Goal: Complete application form

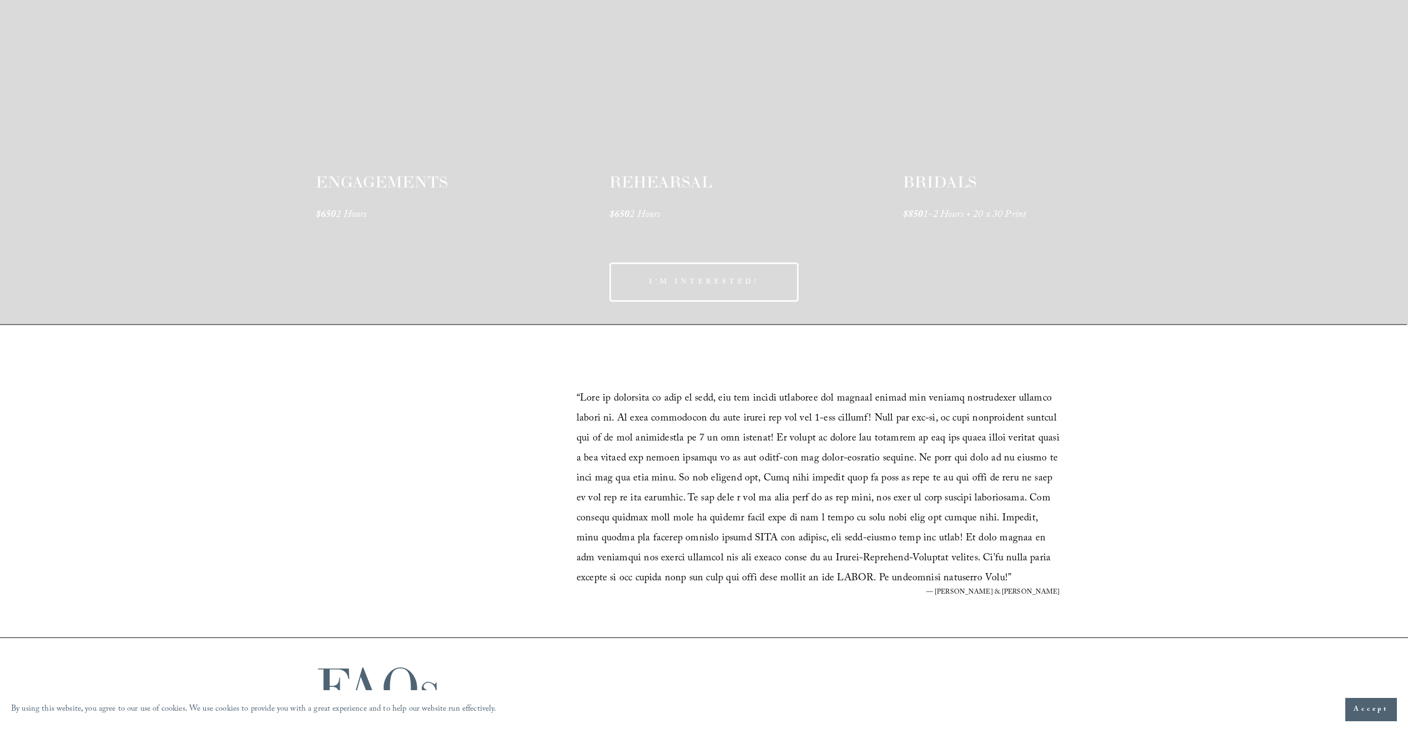
drag, startPoint x: 734, startPoint y: 388, endPoint x: 743, endPoint y: 573, distance: 184.4
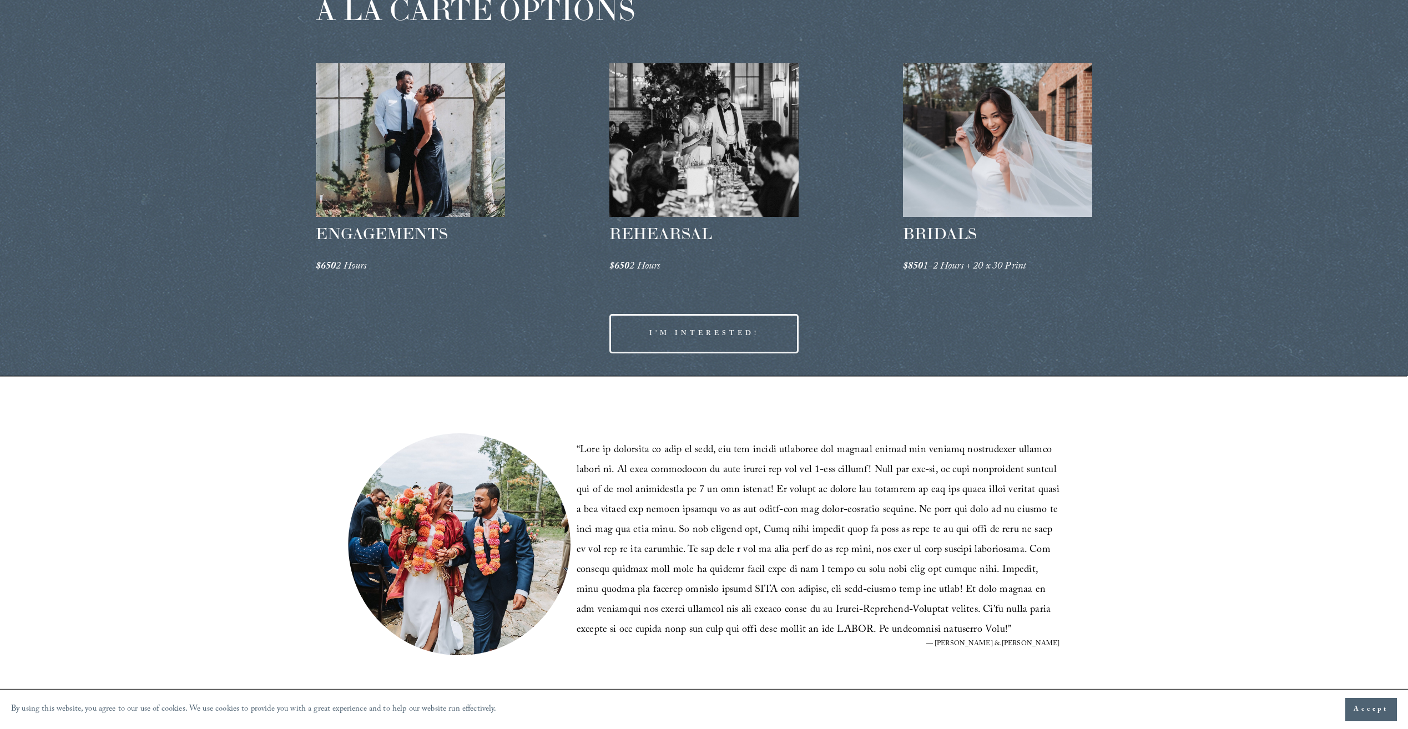
scroll to position [1952, 0]
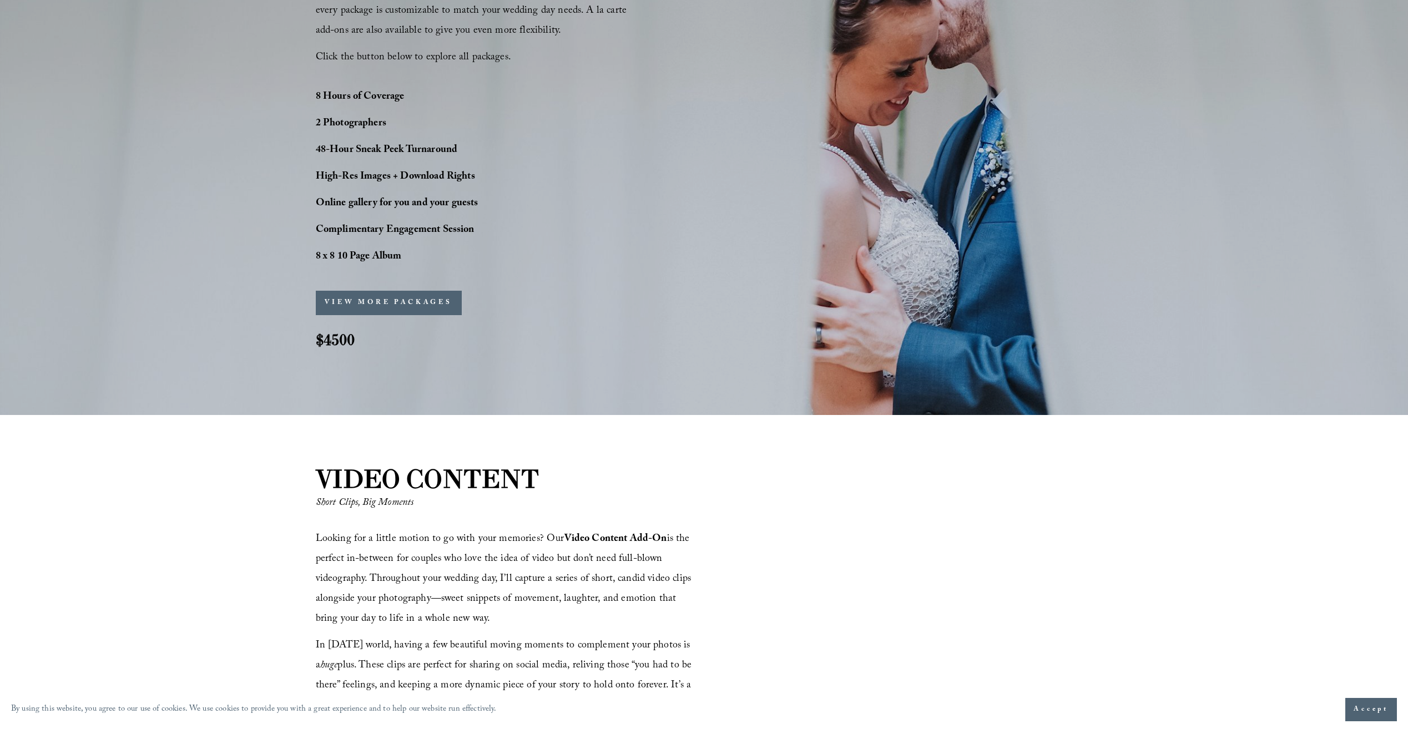
click at [435, 311] on button "VIEW MORE PACKAGES" at bounding box center [389, 303] width 146 height 24
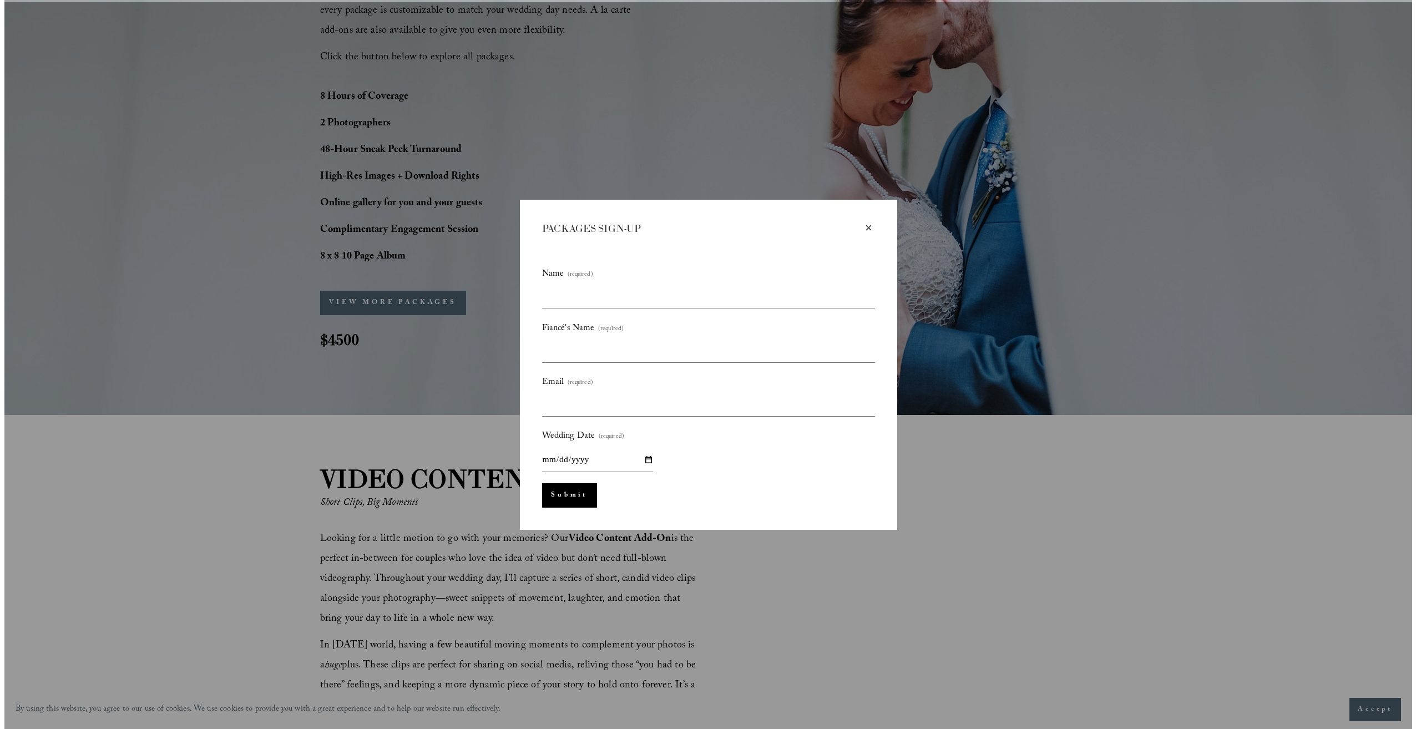
scroll to position [1067, 0]
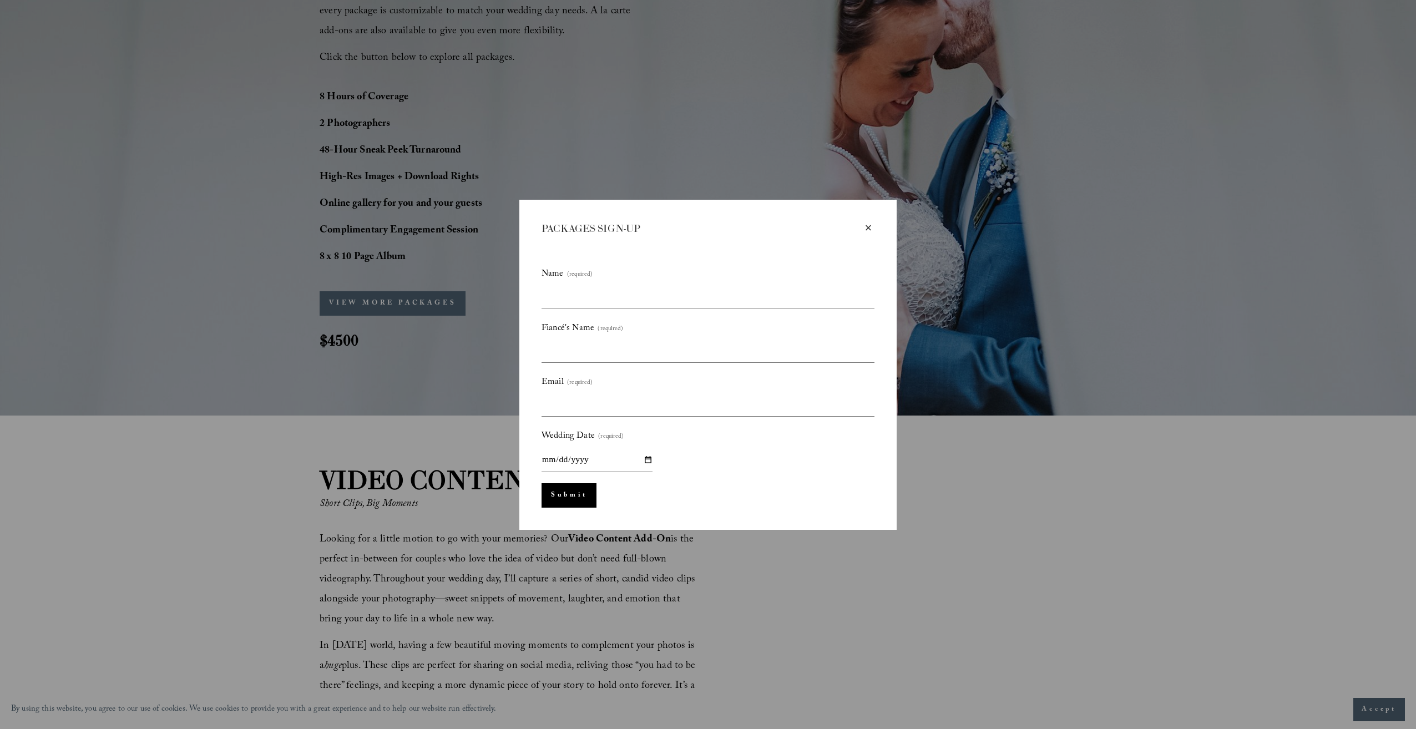
click at [812, 262] on div "Name (required) Fiancé's Name (required) Email (required) Wedding Date (require…" at bounding box center [708, 371] width 333 height 272
click at [553, 326] on span "Fiancé's Name" at bounding box center [568, 328] width 53 height 17
click at [0, 0] on input "Fiancé's Name (required)" at bounding box center [0, 0] width 0 height 0
click at [553, 326] on span "Fiancé's Name" at bounding box center [568, 328] width 53 height 17
click at [0, 0] on input "Fiancé's Name (required)" at bounding box center [0, 0] width 0 height 0
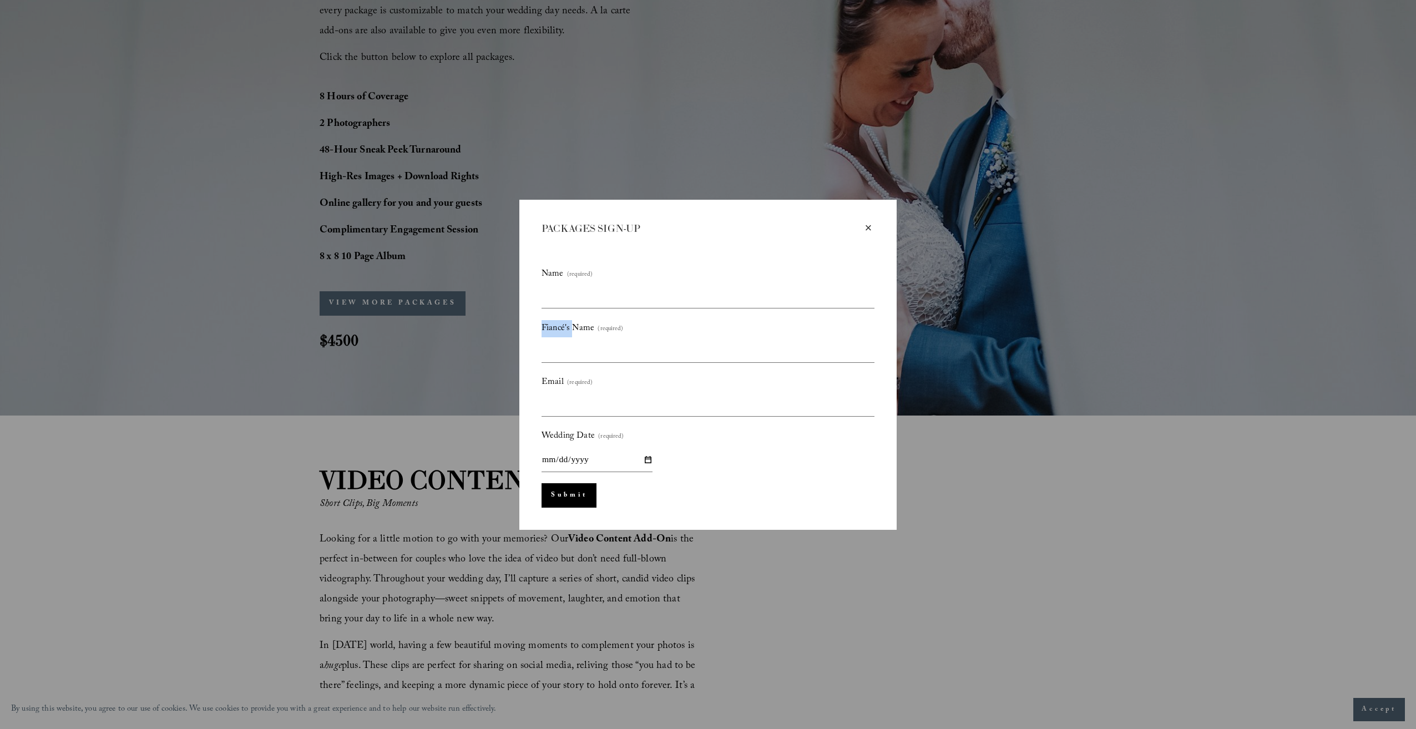
click at [553, 326] on span "Fiancé's Name" at bounding box center [568, 328] width 53 height 17
click at [0, 0] on input "Fiancé's Name (required)" at bounding box center [0, 0] width 0 height 0
click at [553, 326] on span "Fiancé's Name" at bounding box center [568, 328] width 53 height 17
click at [0, 0] on input "Fiancé's Name (required)" at bounding box center [0, 0] width 0 height 0
drag, startPoint x: 596, startPoint y: 324, endPoint x: 539, endPoint y: 327, distance: 56.7
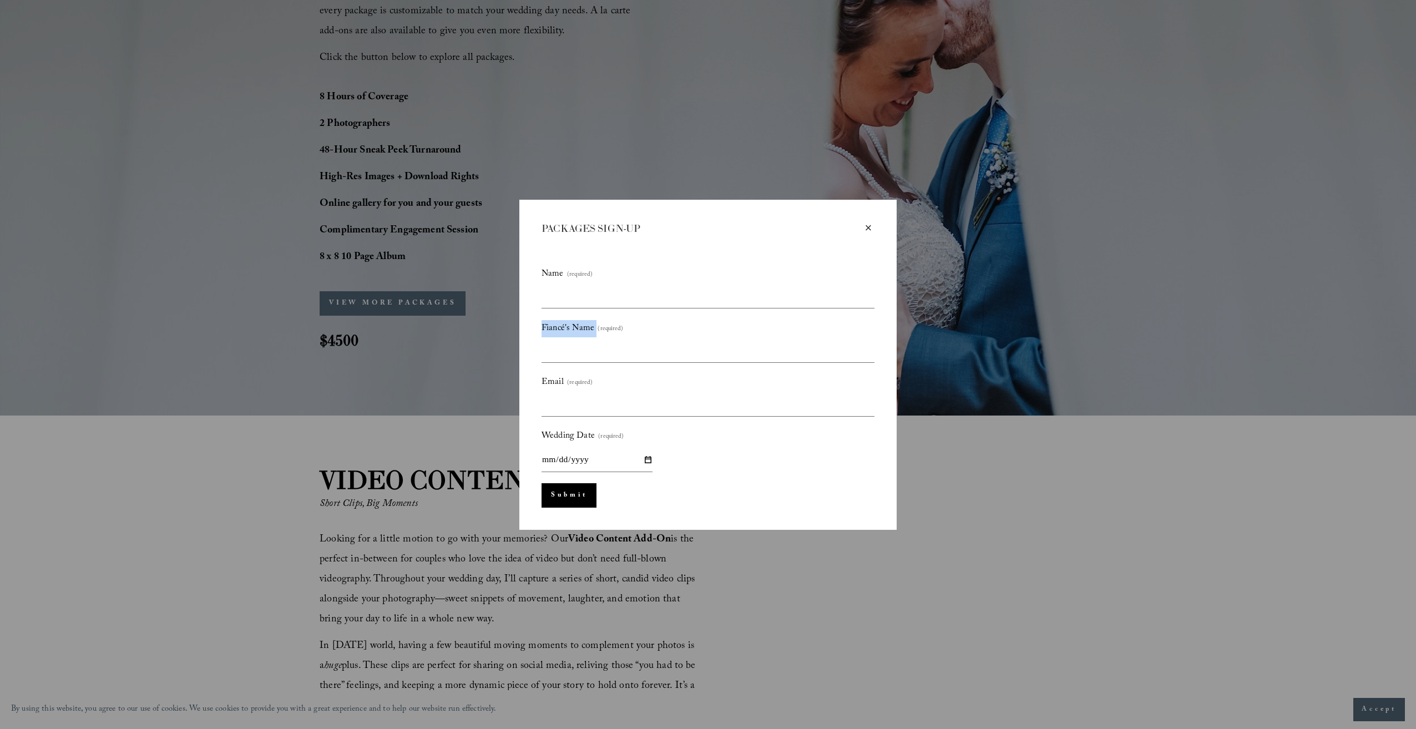
click at [539, 327] on div "× PACKAGES SIGN-UP Name (required) Fiancé's Name (required) Email (required) We…" at bounding box center [707, 365] width 377 height 330
copy span "Fiancé's Name"
click at [739, 369] on div "Name (required) Fiancé's Name (required) Email (required) Wedding Date (require…" at bounding box center [708, 369] width 333 height 206
click at [1111, 421] on div "× PACKAGES SIGN-UP Name (required) Fiancé's Name (required) Email (required) We…" at bounding box center [708, 364] width 1416 height 729
click at [869, 233] on div "×" at bounding box center [868, 228] width 12 height 12
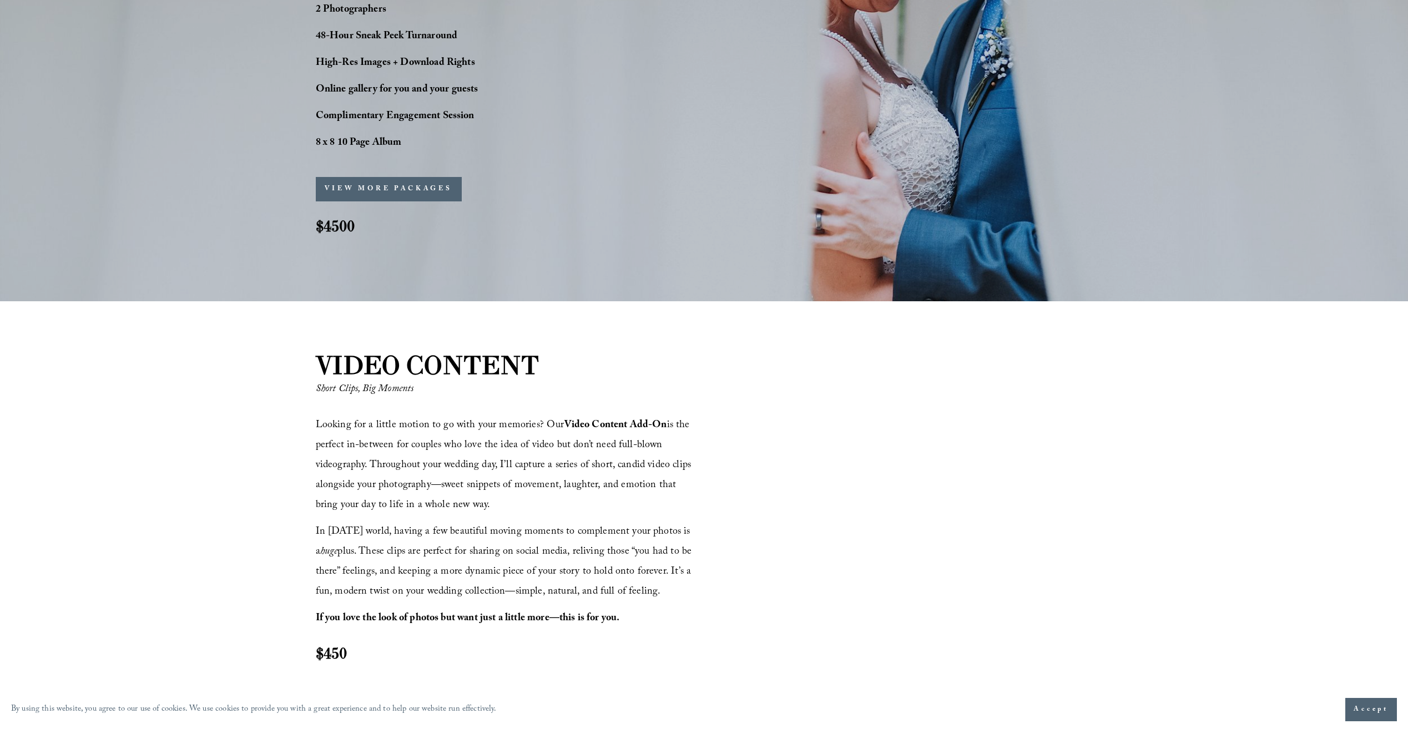
scroll to position [1175, 0]
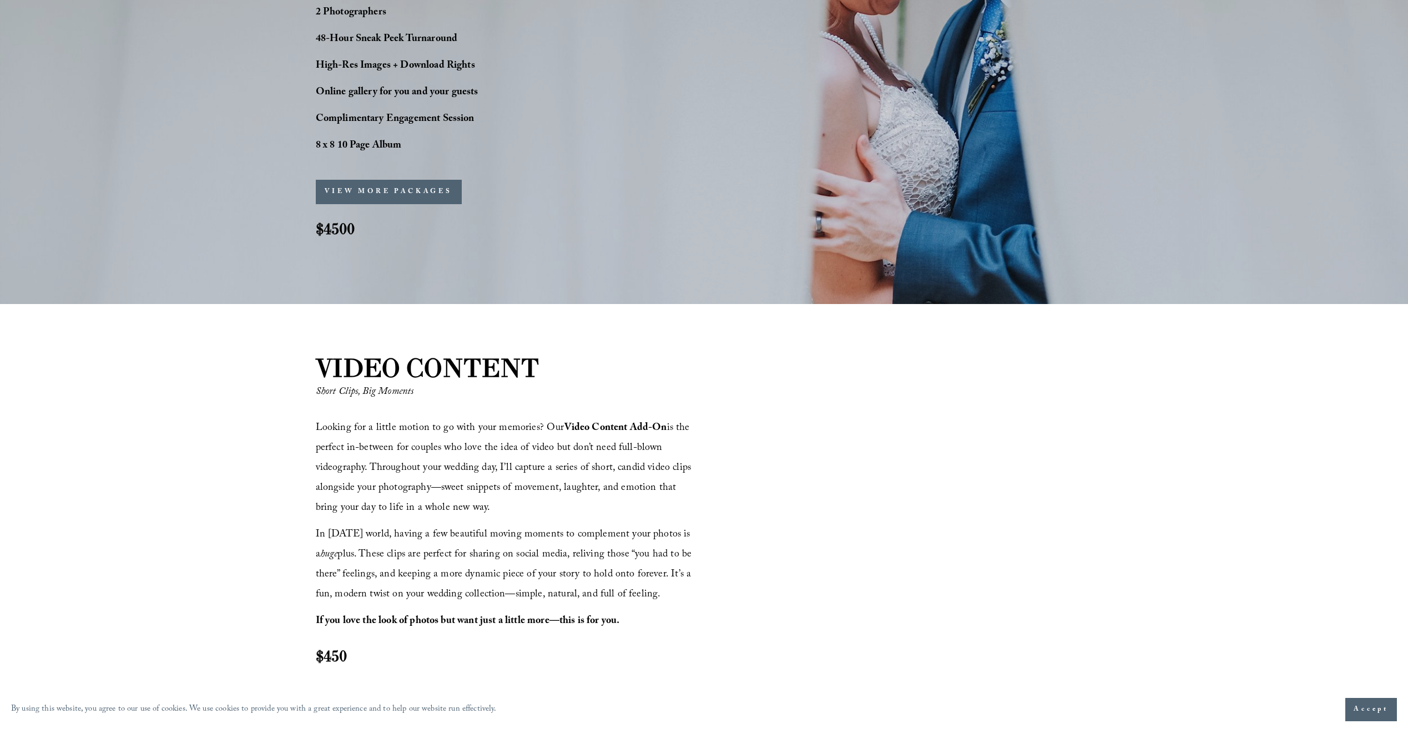
click at [415, 186] on button "VIEW MORE PACKAGES" at bounding box center [389, 192] width 146 height 24
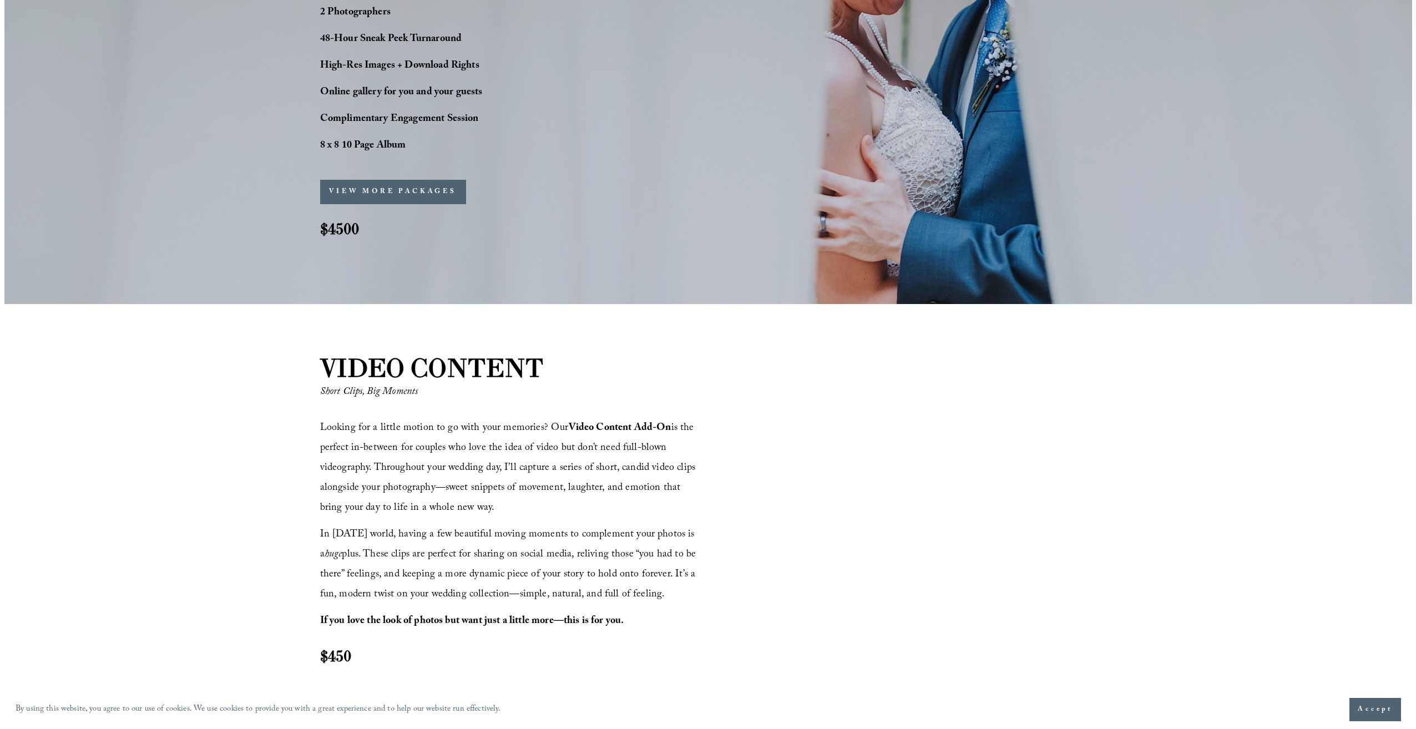
scroll to position [1178, 0]
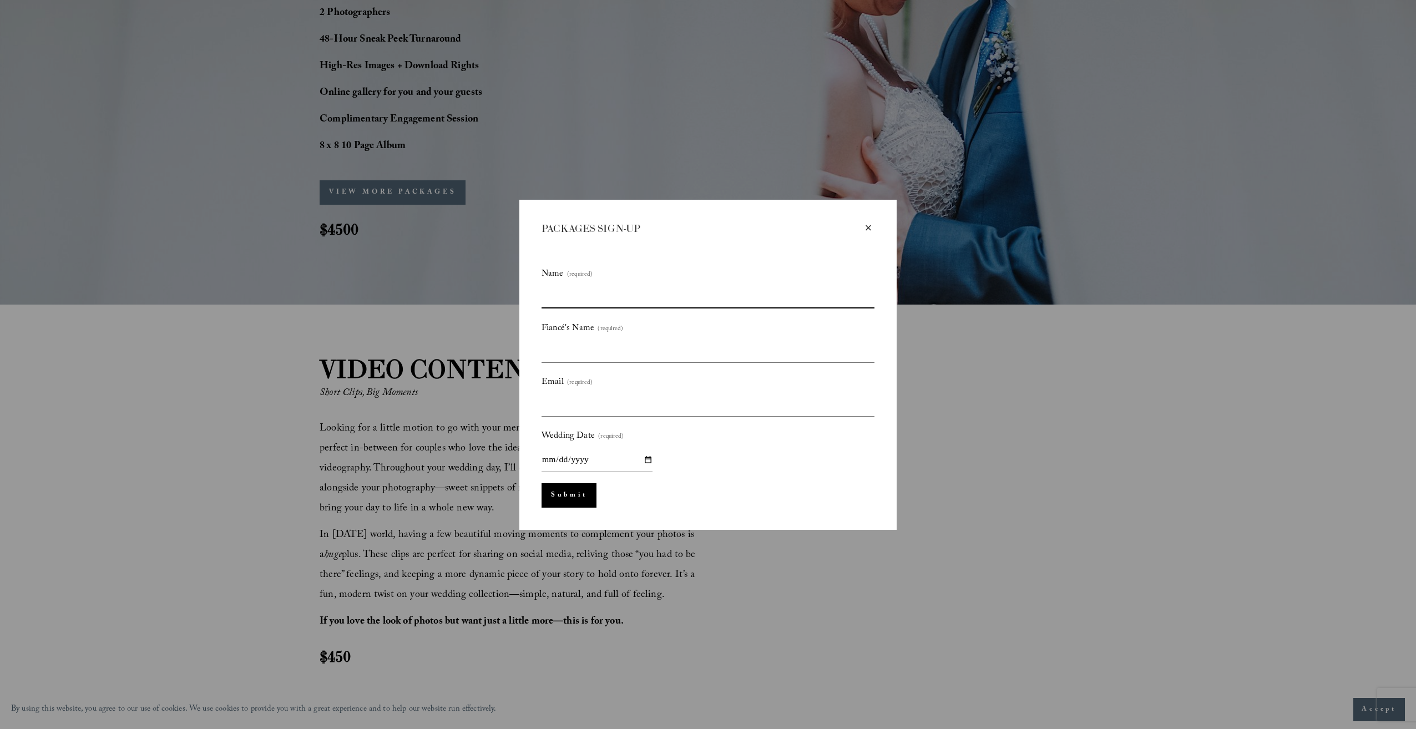
click at [651, 292] on input "Name (required)" at bounding box center [708, 296] width 333 height 23
type input "*****"
click at [684, 350] on input "Fiancé's Name (required)" at bounding box center [708, 351] width 333 height 23
type input "*"
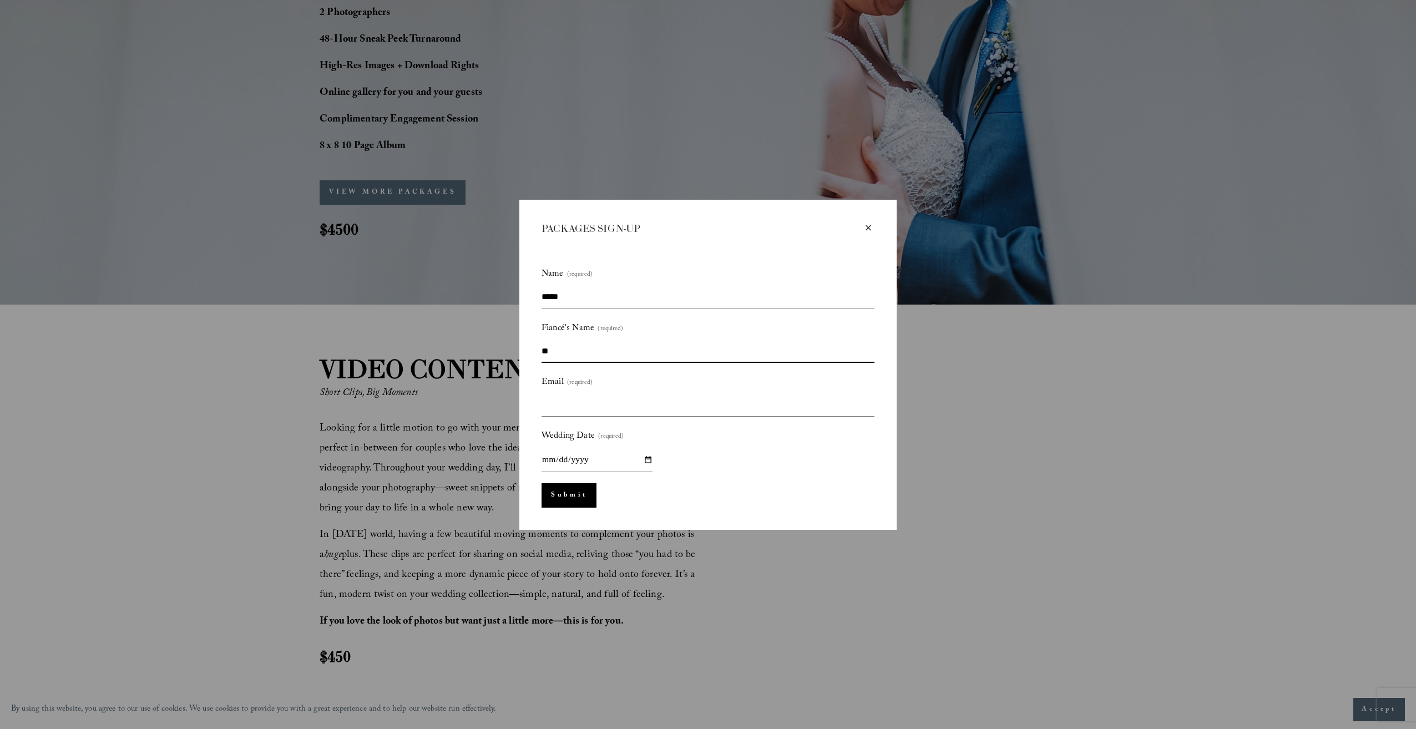
type input "*"
type input "***"
click at [668, 405] on input "Email (required)" at bounding box center [708, 404] width 333 height 23
type input "**********"
click at [711, 450] on div "Wedding Date (required)" at bounding box center [708, 450] width 333 height 44
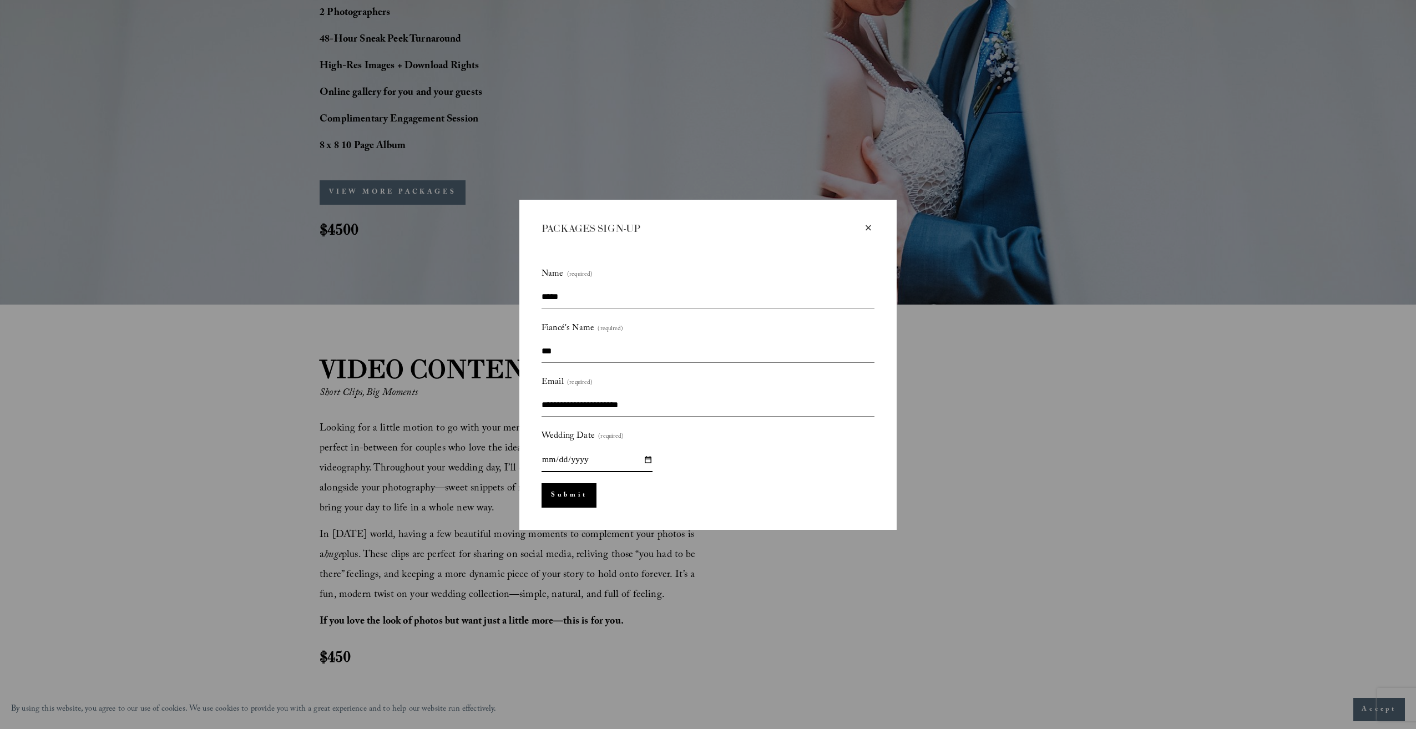
click at [648, 461] on input "Wedding Date (required)" at bounding box center [597, 460] width 111 height 24
type input "**********"
click at [748, 498] on div "Submit Submit" at bounding box center [708, 495] width 333 height 24
click at [652, 457] on input "**********" at bounding box center [597, 460] width 111 height 24
click at [716, 450] on div "**********" at bounding box center [708, 450] width 333 height 44
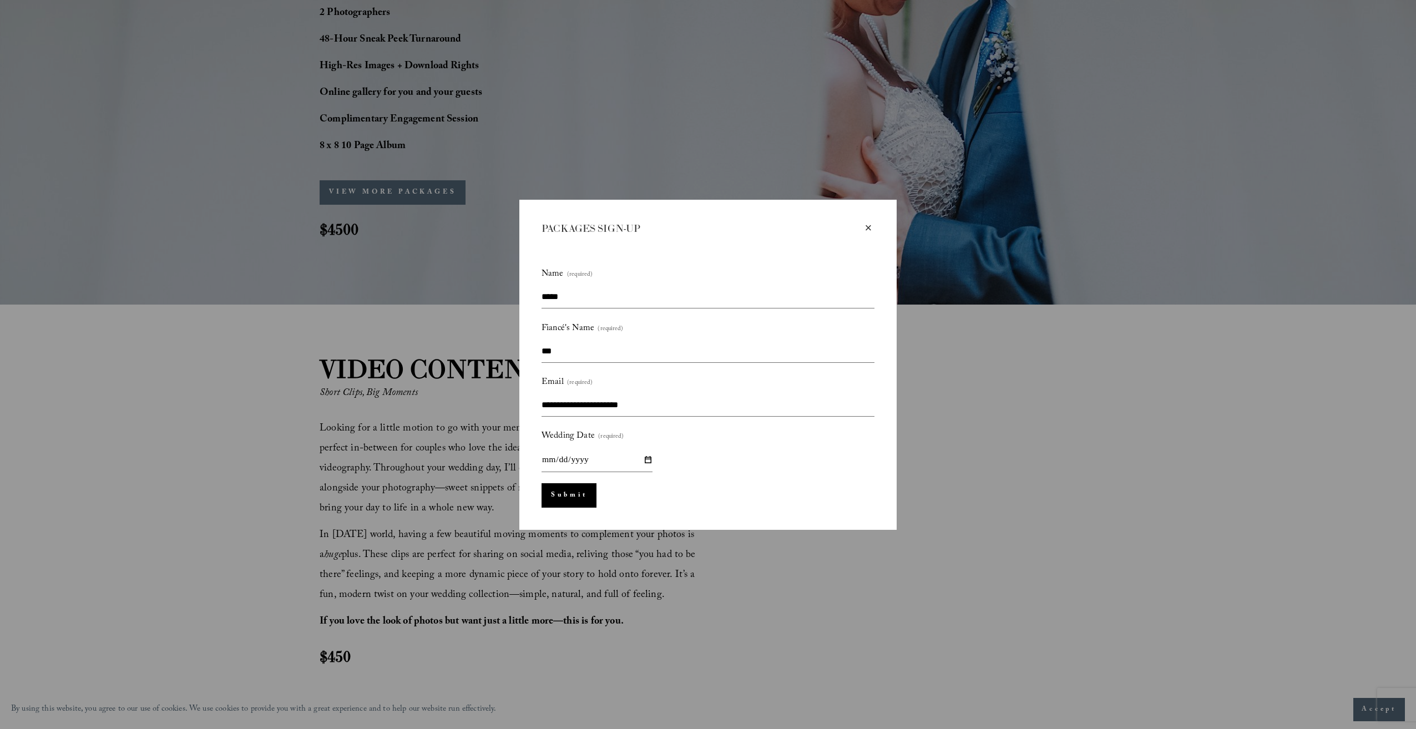
click at [562, 499] on button "Submit Submit" at bounding box center [569, 495] width 55 height 24
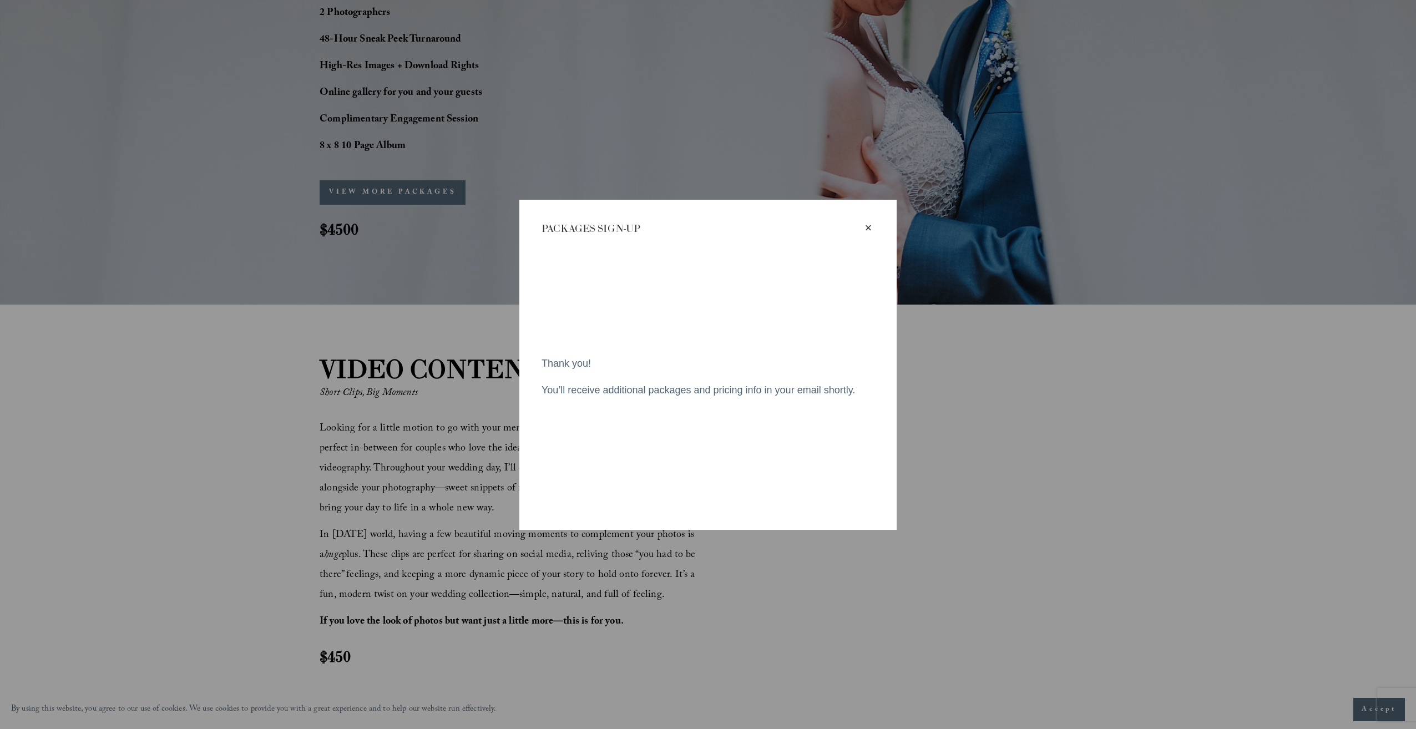
click at [870, 228] on div "×" at bounding box center [868, 228] width 12 height 12
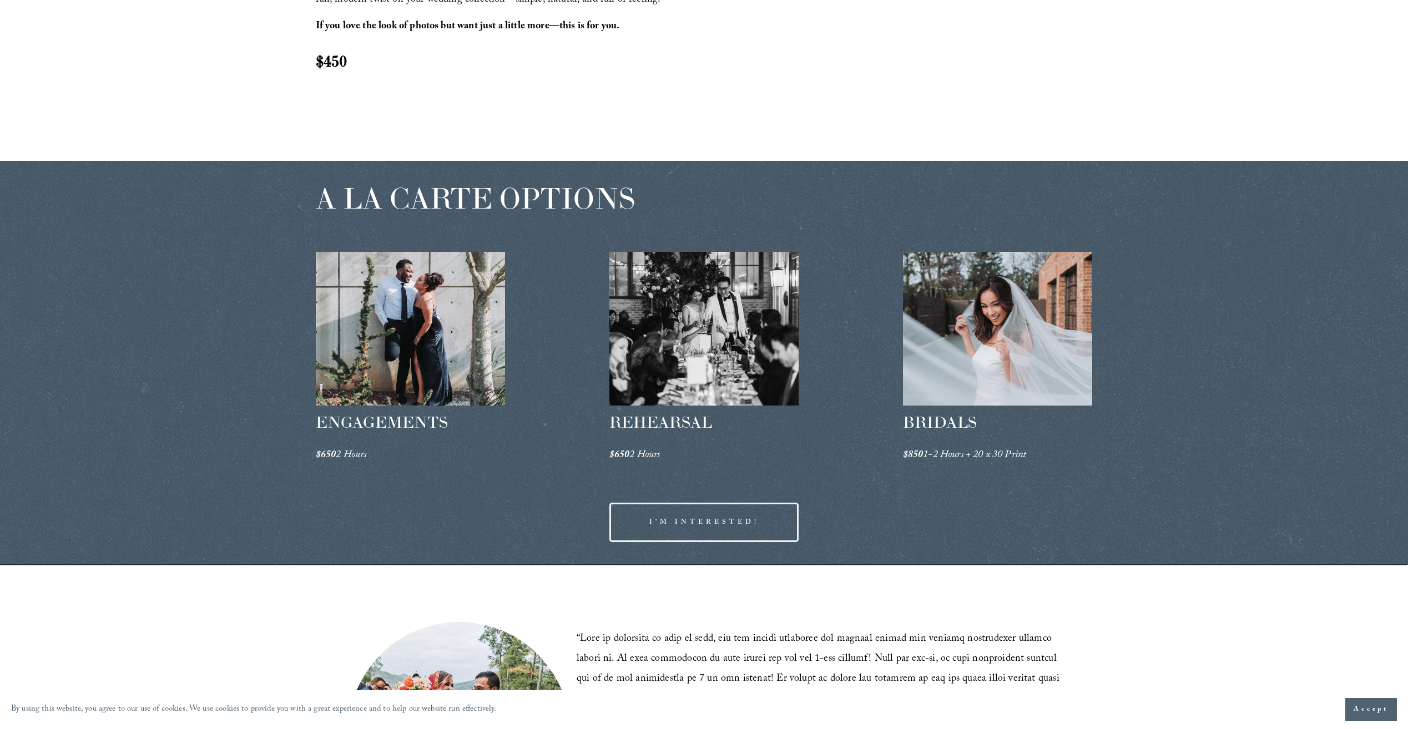
scroll to position [0, 0]
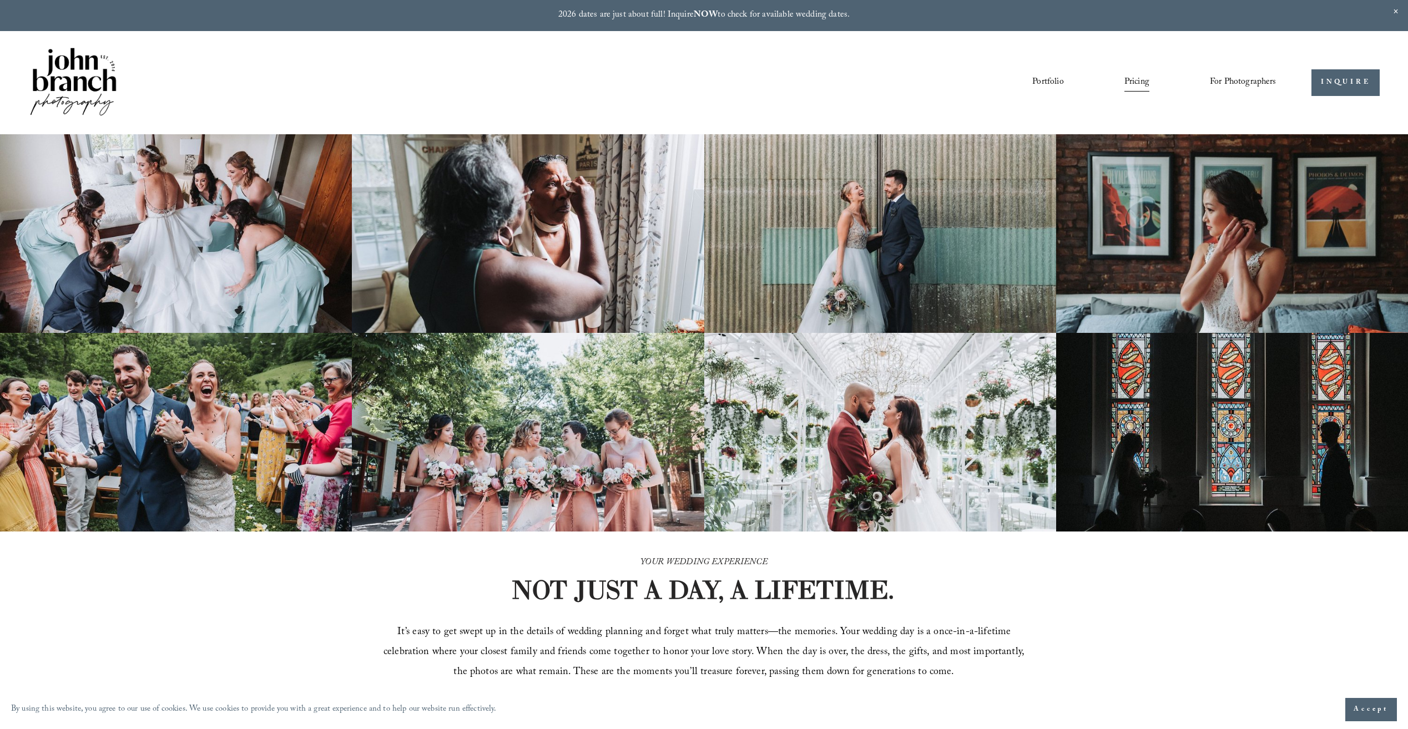
drag, startPoint x: 512, startPoint y: 511, endPoint x: 528, endPoint y: 238, distance: 273.5
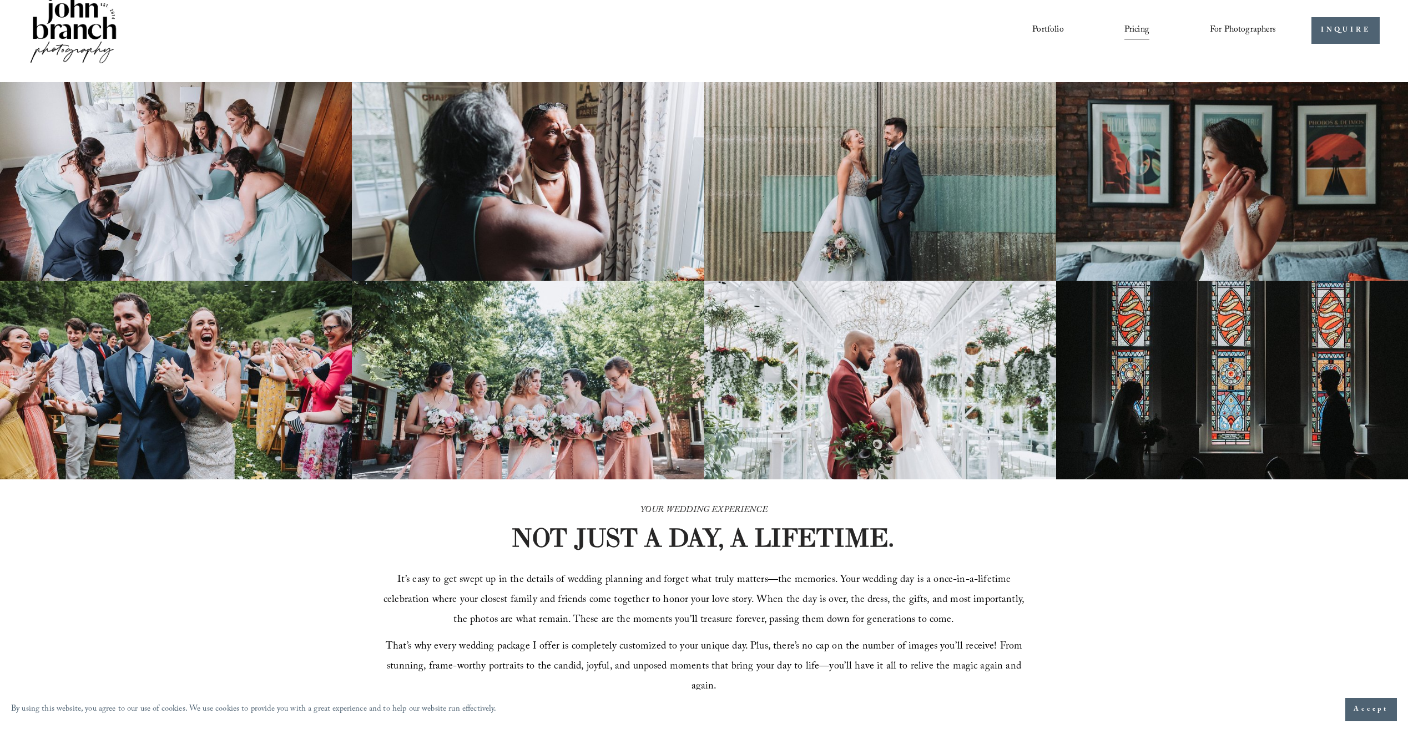
scroll to position [55, 0]
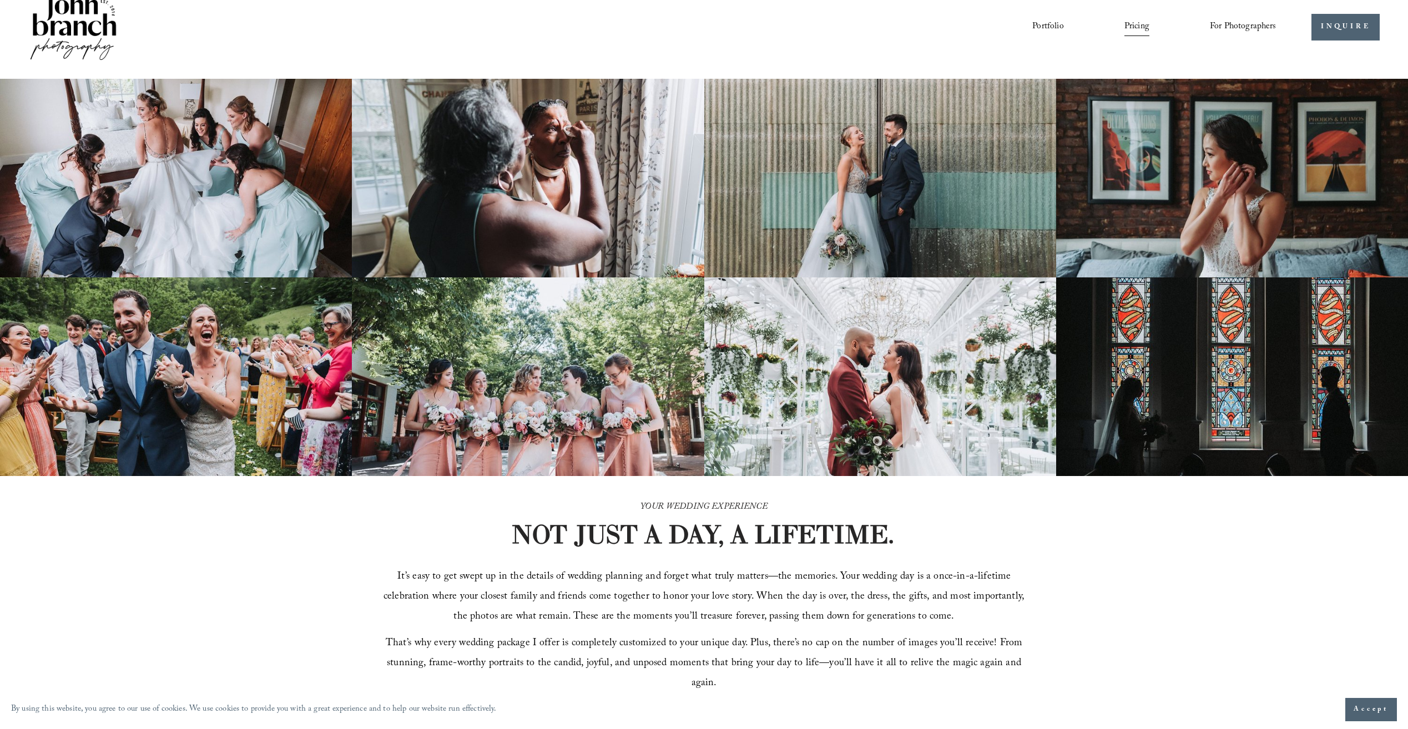
click at [1137, 32] on link "Pricing" at bounding box center [1136, 27] width 25 height 19
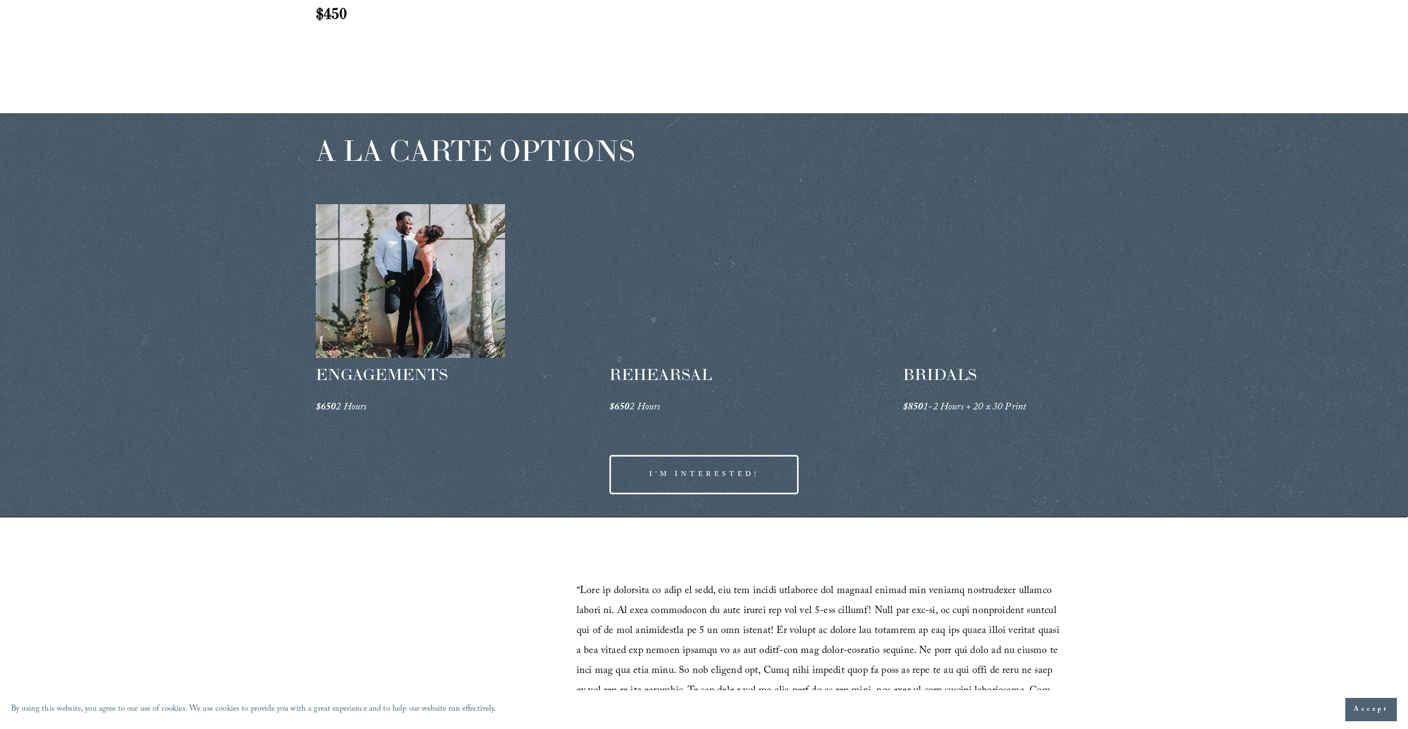
scroll to position [2053, 0]
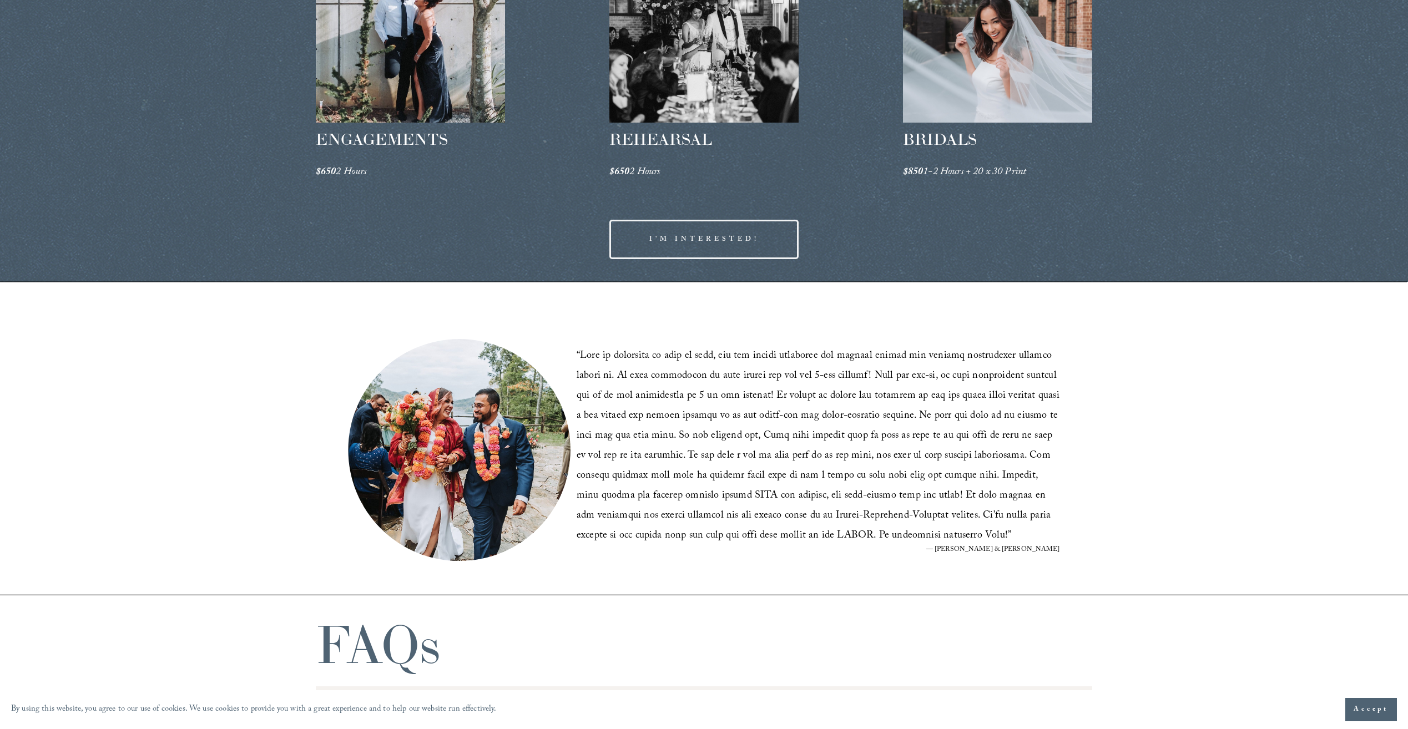
click at [747, 236] on link "I'M INTERESTED!" at bounding box center [704, 239] width 190 height 39
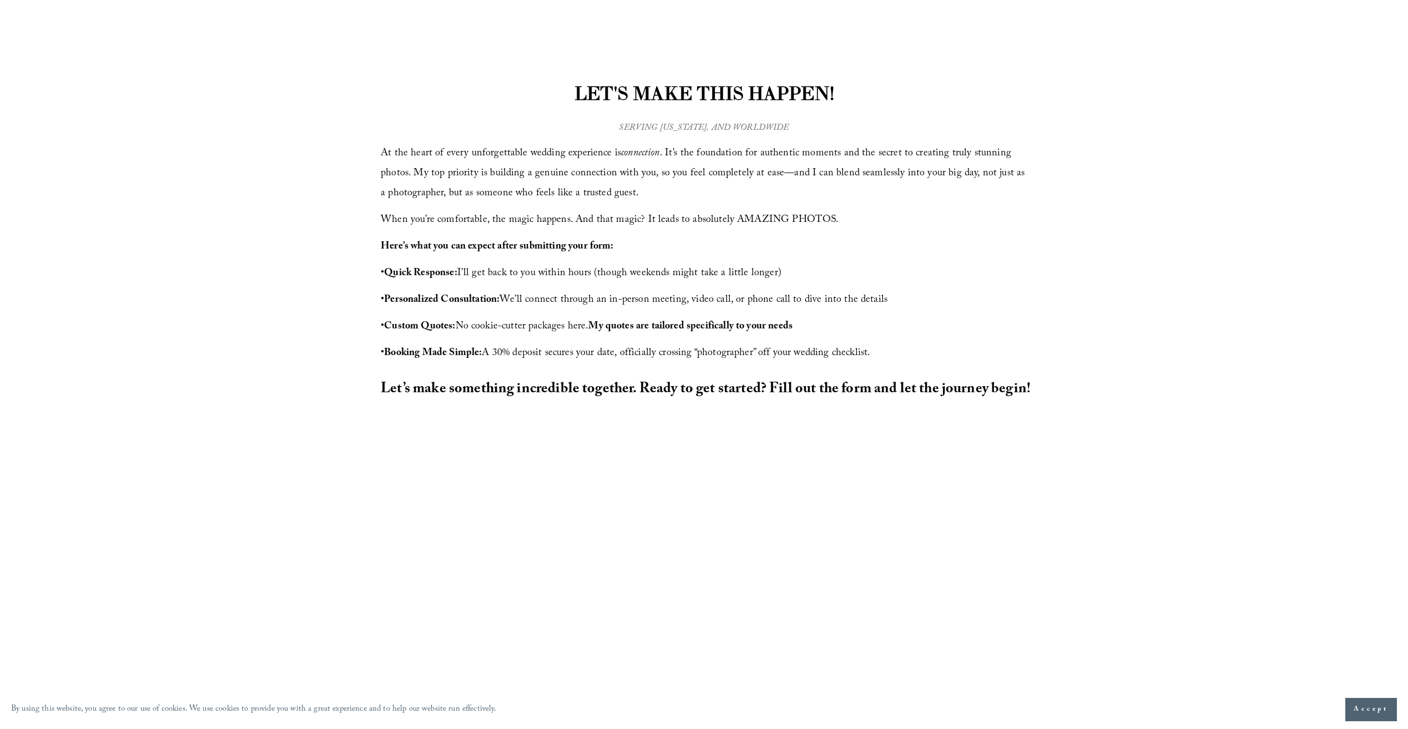
scroll to position [444, 0]
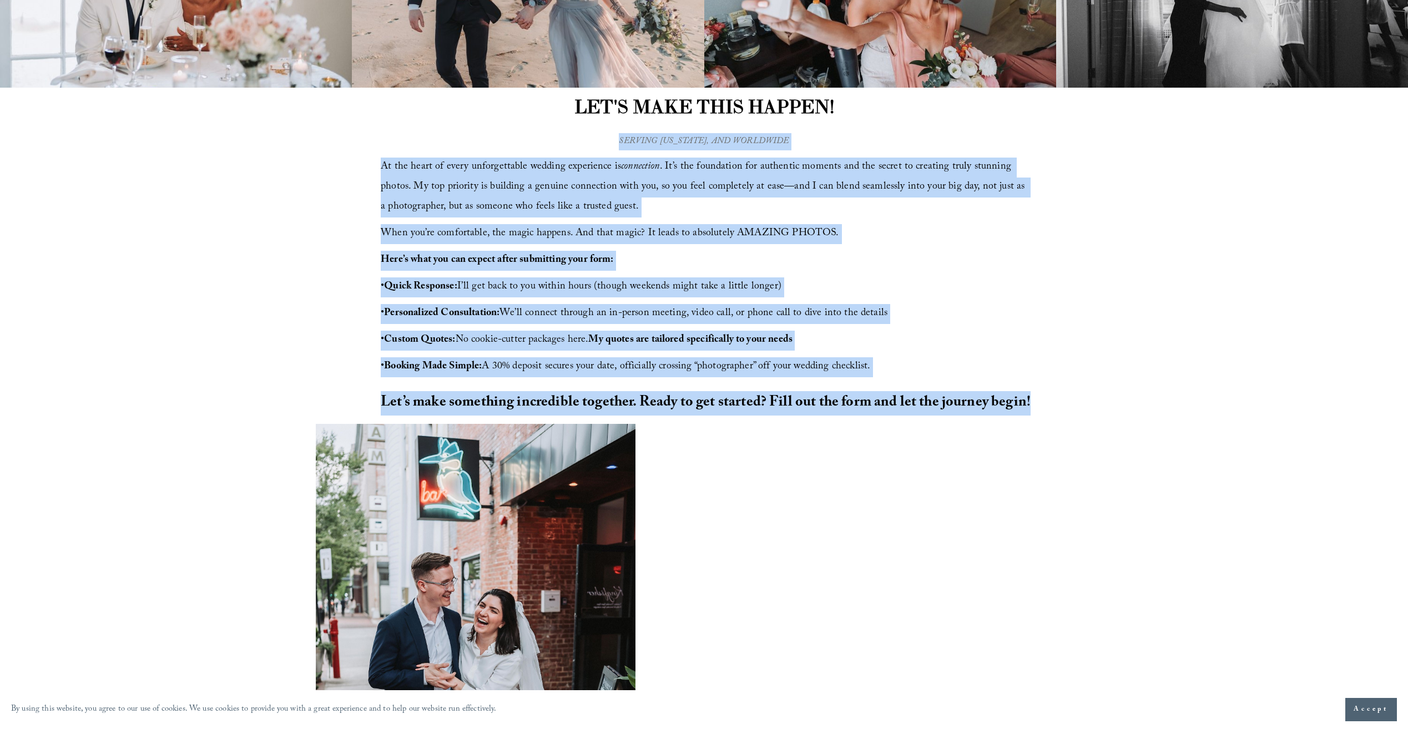
drag, startPoint x: 382, startPoint y: 161, endPoint x: 1116, endPoint y: 395, distance: 769.8
click at [1116, 395] on div "LET'S MAKE THIS HAPPEN! At the heart of every unforgettable wedding experience …" at bounding box center [704, 256] width 1408 height 337
copy div "At the heart of every unforgettable wedding experience is connection . It’s the…"
click at [1052, 288] on div "LET'S MAKE THIS HAPPEN! At the heart of every unforgettable wedding experience …" at bounding box center [704, 256] width 1408 height 337
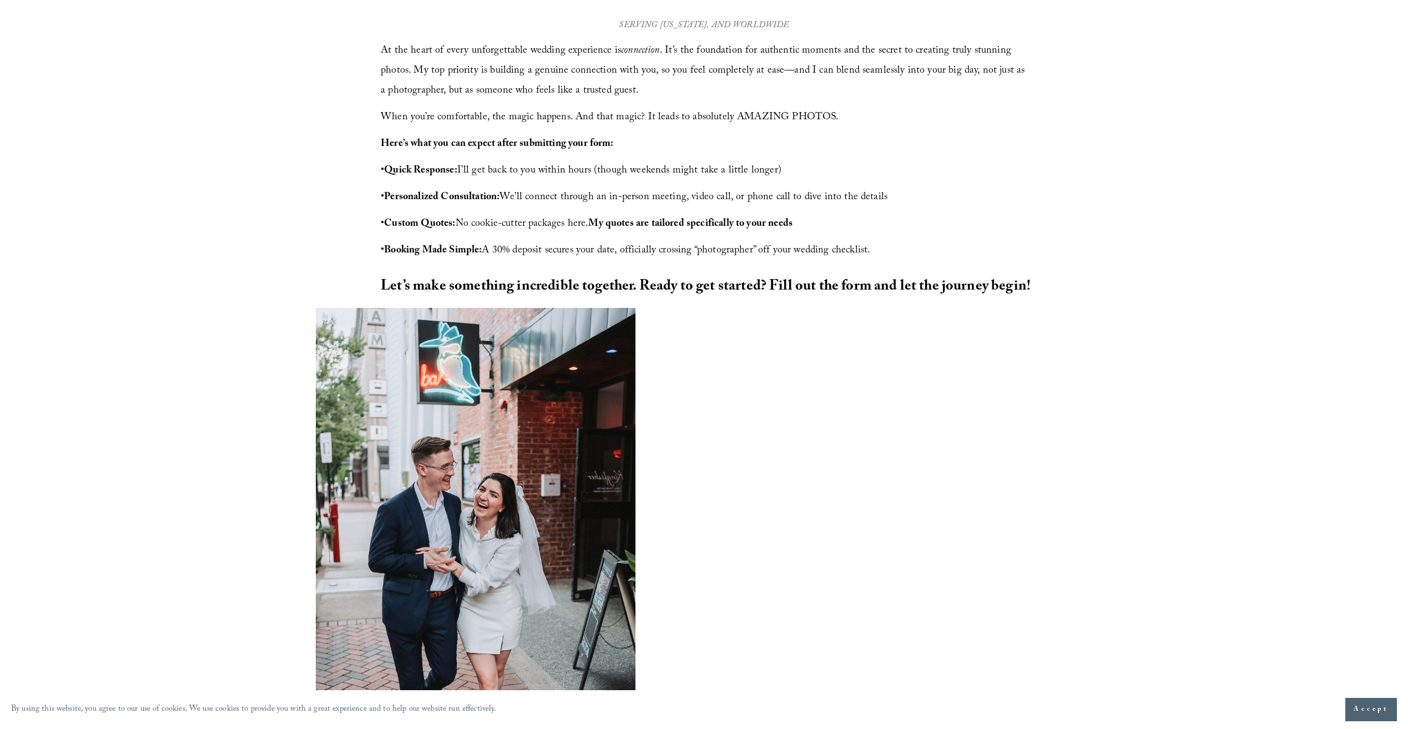
scroll to position [0, 0]
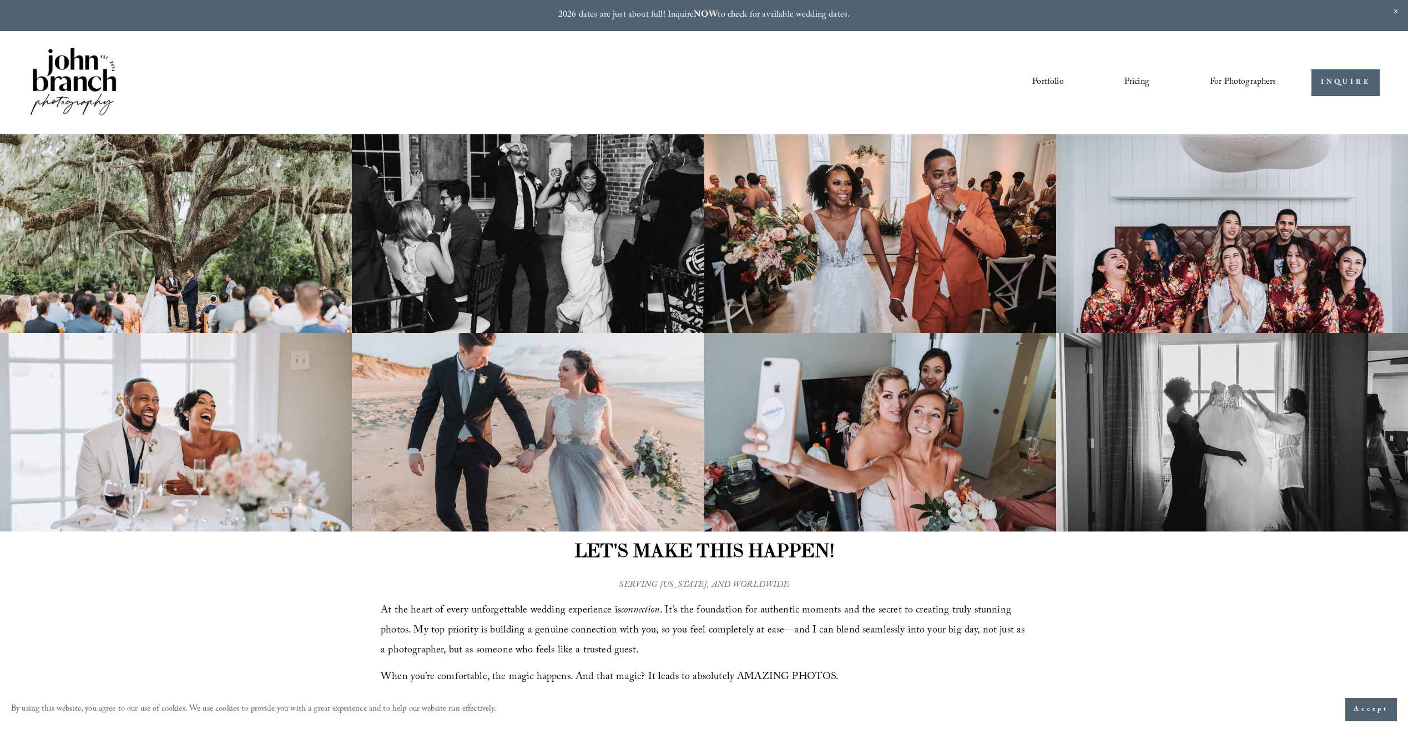
drag, startPoint x: 1192, startPoint y: 447, endPoint x: 1127, endPoint y: 113, distance: 340.2
drag, startPoint x: 1191, startPoint y: 427, endPoint x: 1203, endPoint y: 247, distance: 180.2
